Goal: Task Accomplishment & Management: Use online tool/utility

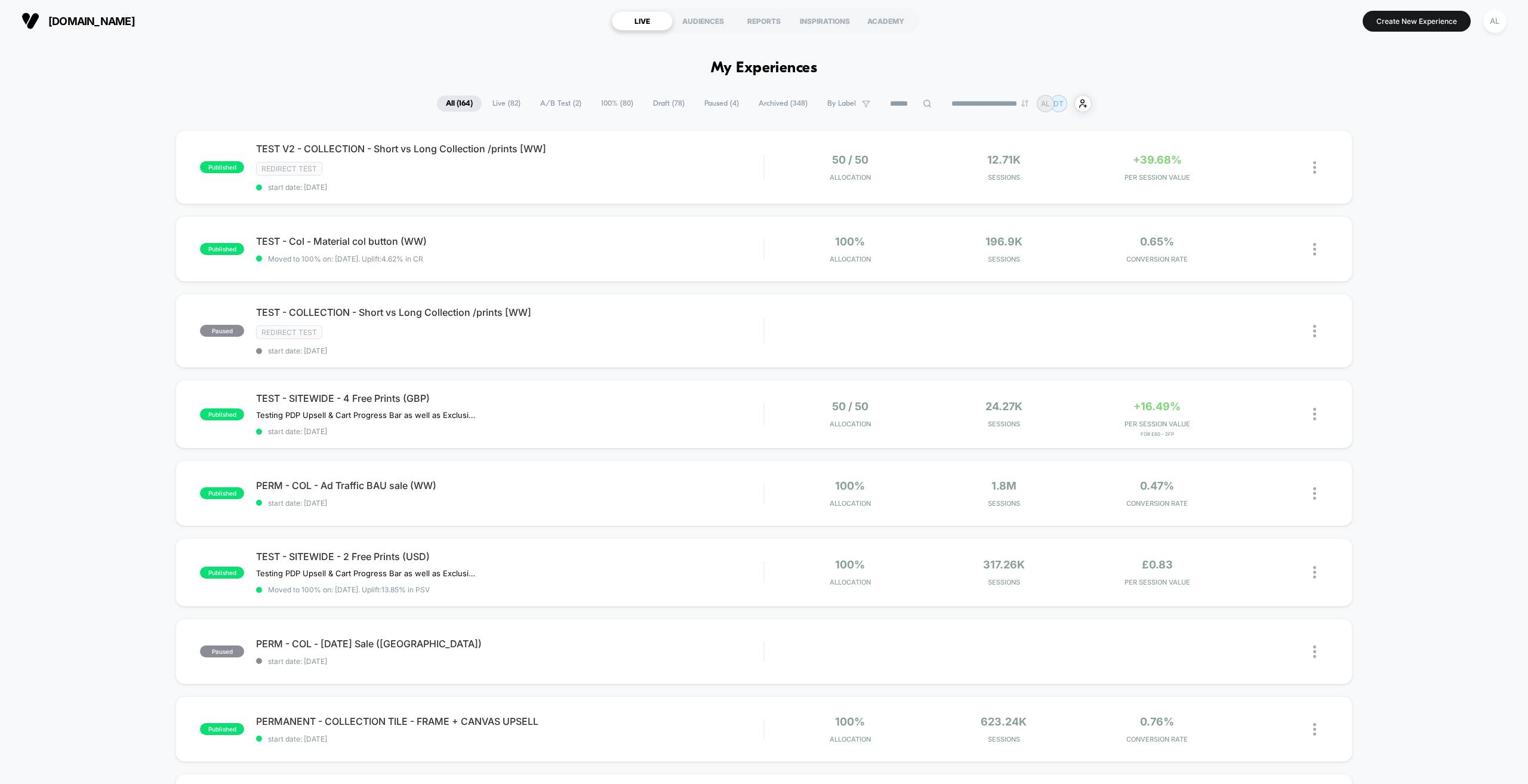
click at [549, 109] on span "A/B Test ( 2 )" at bounding box center [560, 104] width 59 height 16
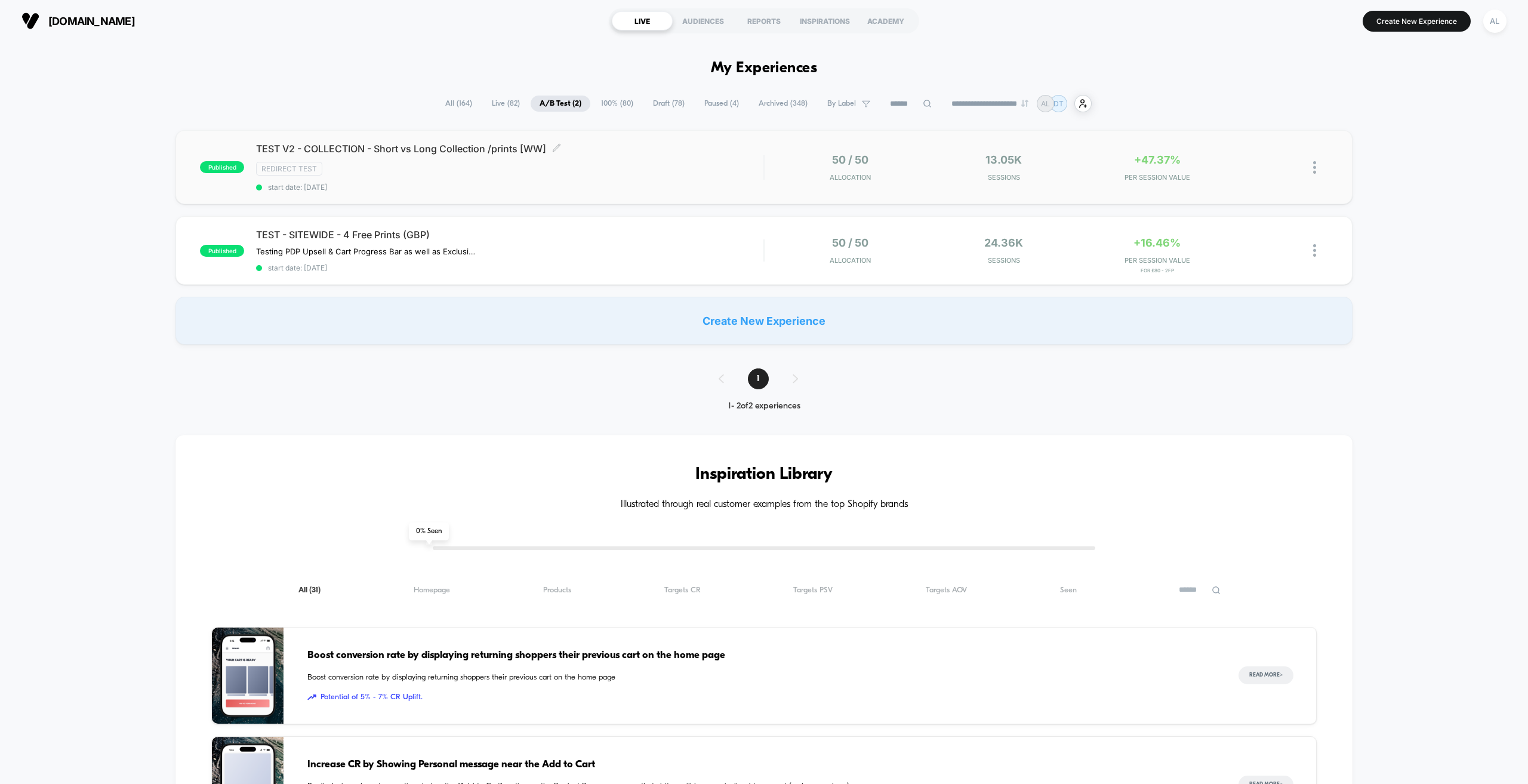
click at [697, 167] on div "Redirect Test" at bounding box center [510, 168] width 508 height 14
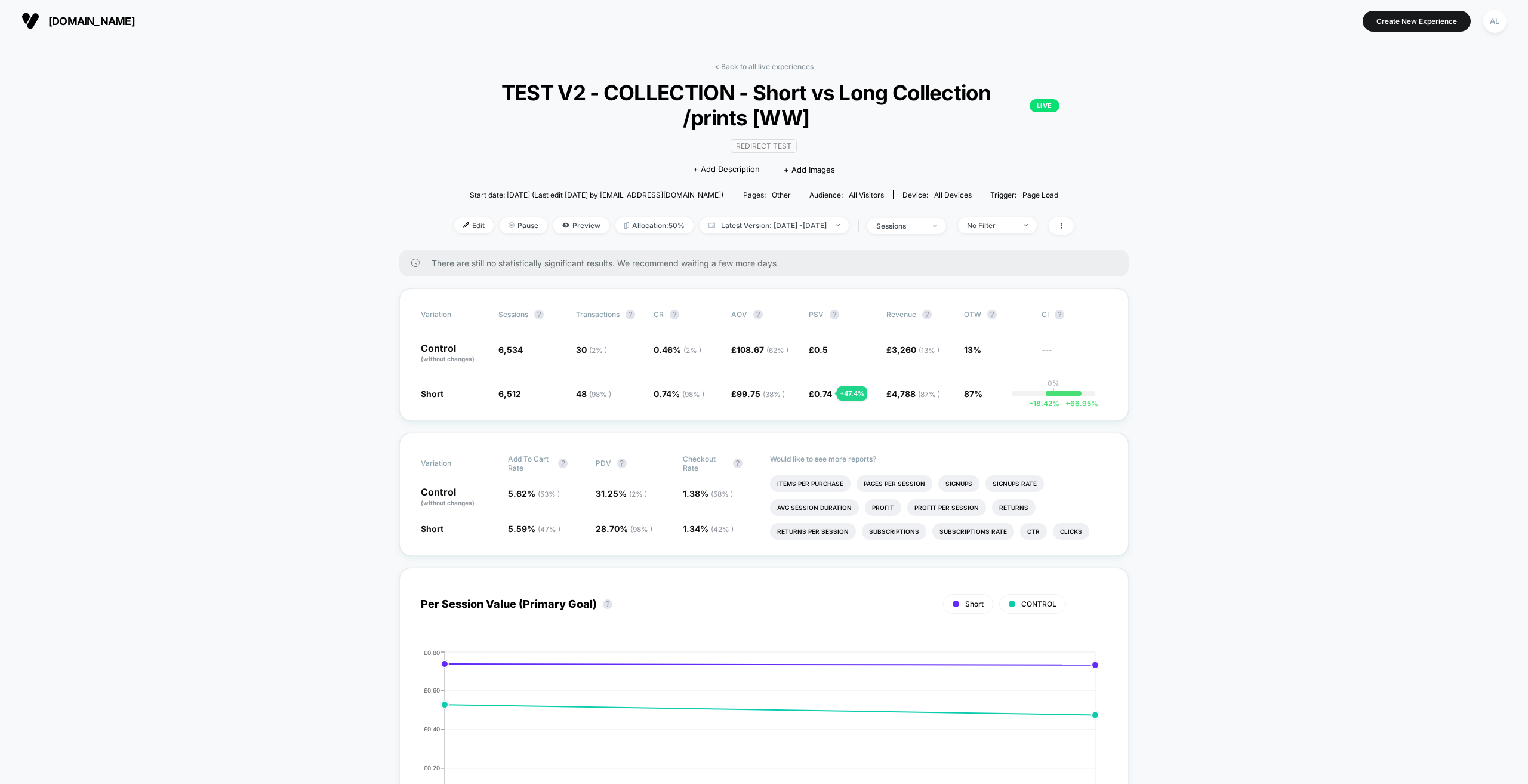
click at [490, 41] on div "[DOMAIN_NAME] Create New Experience AL" at bounding box center [764, 21] width 1528 height 42
